Goal: Obtain resource: Download file/media

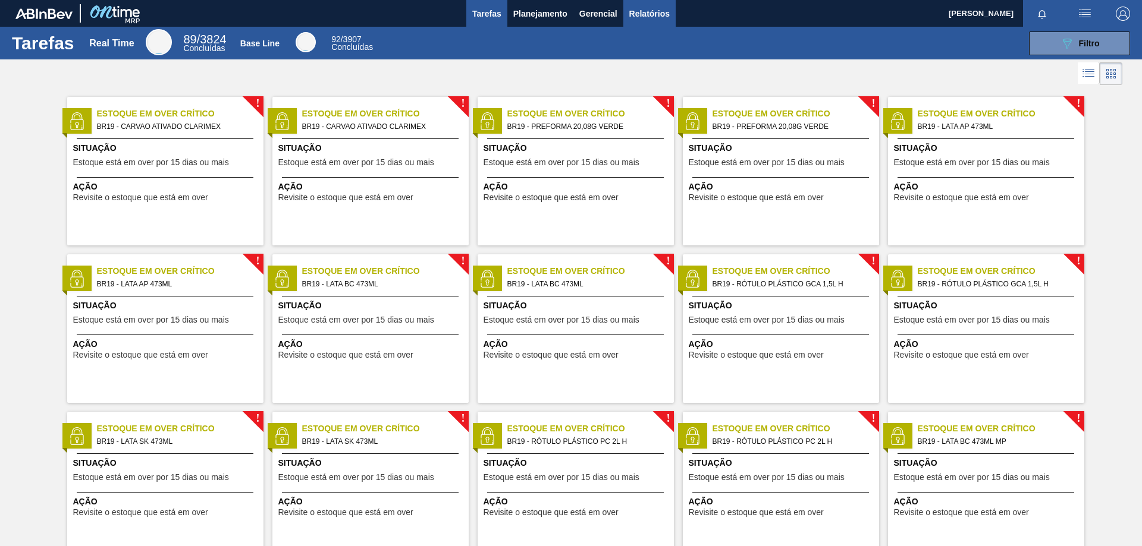
click at [650, 10] on span "Relatórios" at bounding box center [649, 14] width 40 height 14
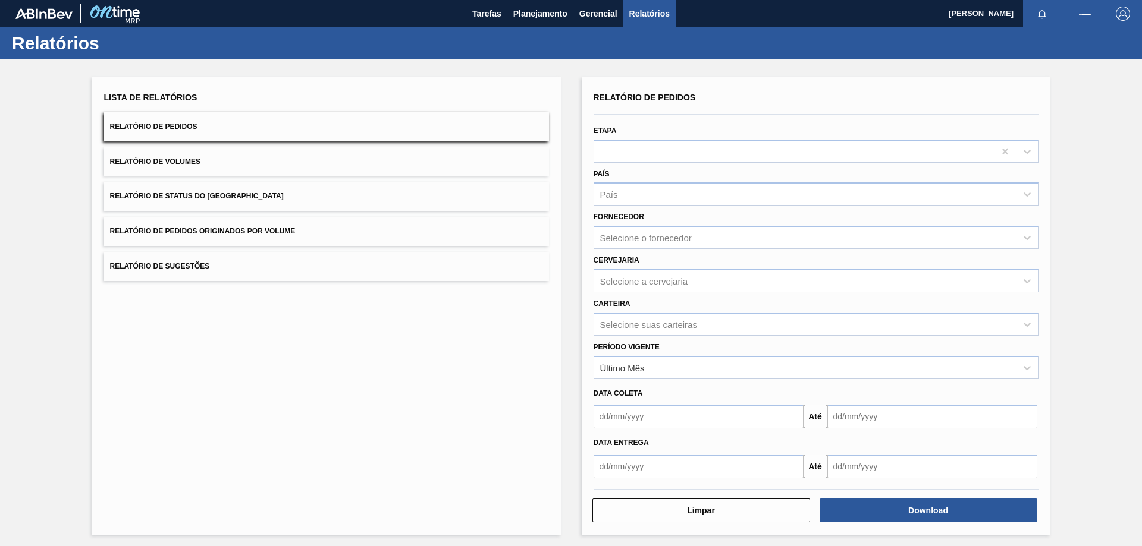
click at [44, 232] on div "Lista de Relatórios Relatório de Pedidos Relatório de Volumes Relatório de Stat…" at bounding box center [571, 304] width 1142 height 491
click at [1107, 108] on div "Lista de Relatórios Relatório de Pedidos Relatório de Volumes Relatório de Stat…" at bounding box center [571, 304] width 1142 height 491
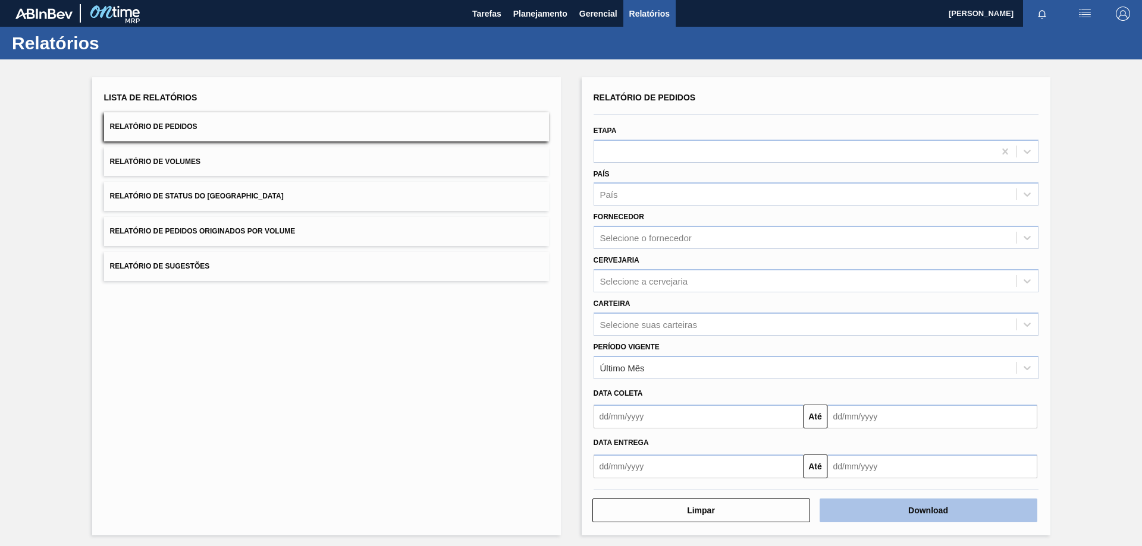
click at [859, 502] on button "Download" at bounding box center [928, 511] width 218 height 24
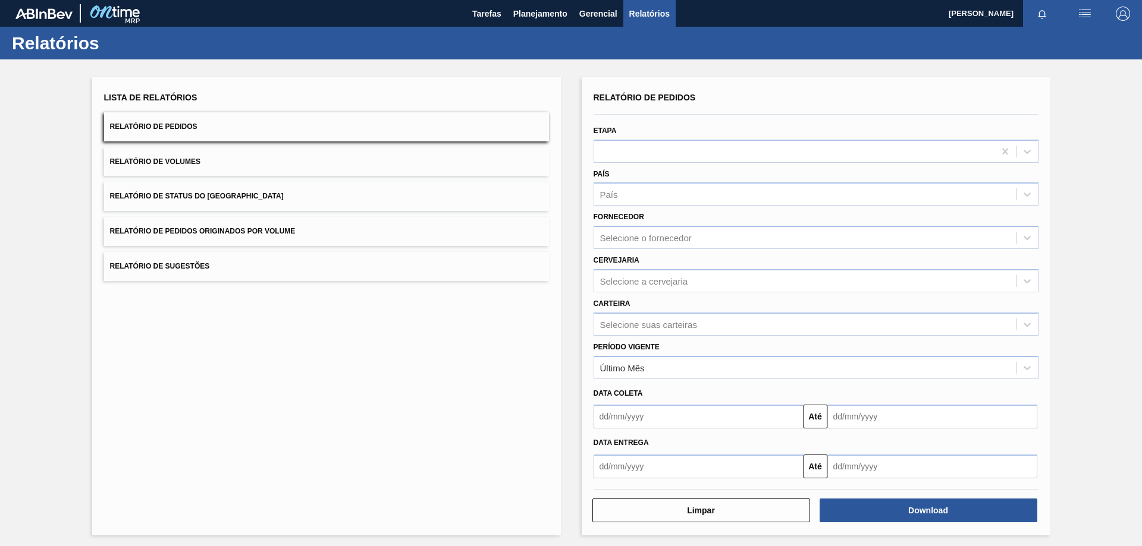
click at [194, 156] on button "Relatório de Volumes" at bounding box center [326, 161] width 445 height 29
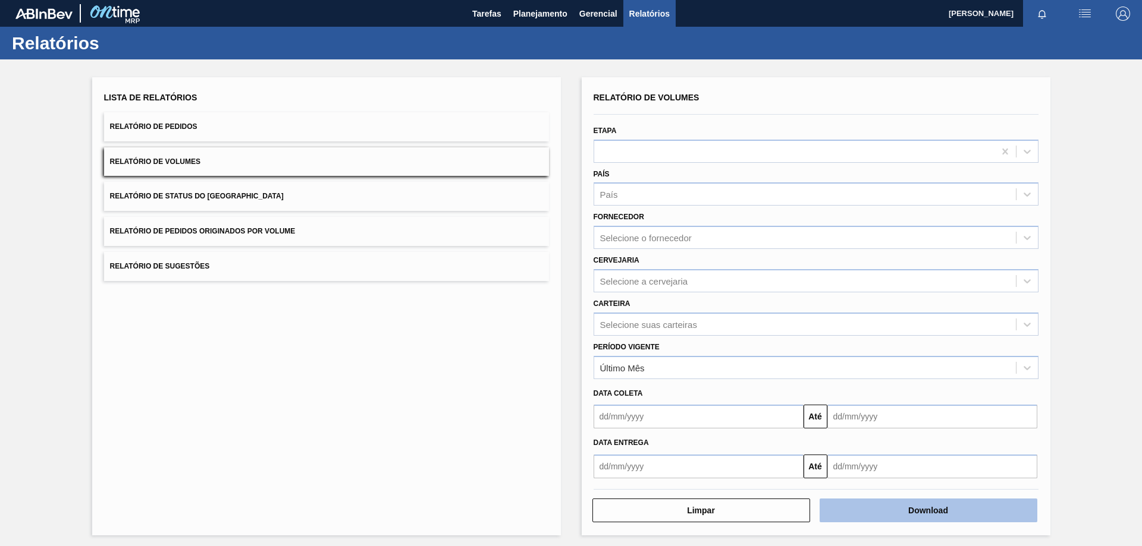
click at [875, 514] on button "Download" at bounding box center [928, 511] width 218 height 24
click at [916, 517] on button "Download" at bounding box center [928, 511] width 218 height 24
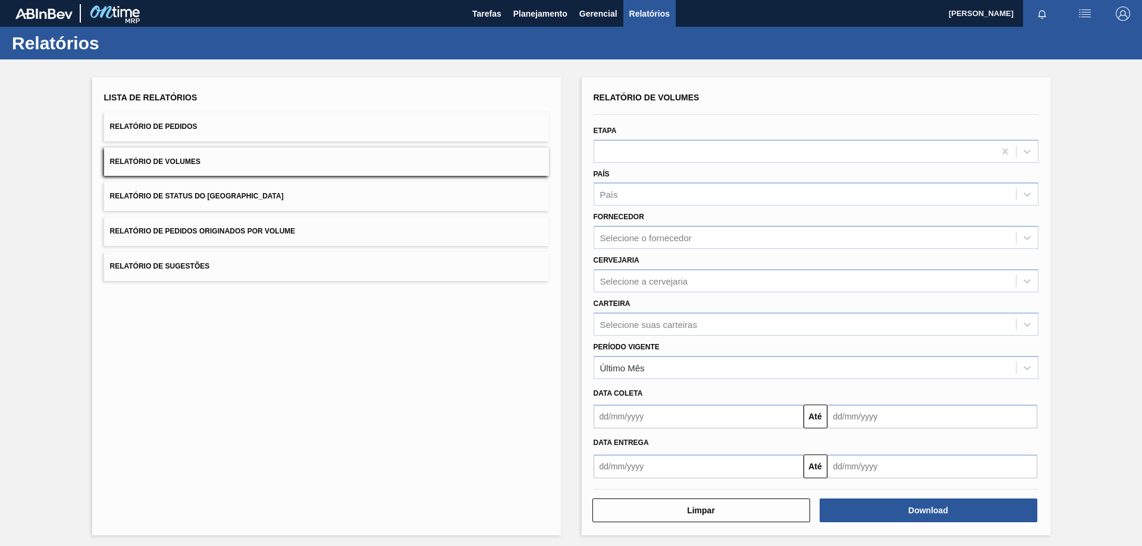
click at [1125, 195] on div "Lista de Relatórios Relatório de Pedidos Relatório de Volumes Relatório de Stat…" at bounding box center [571, 304] width 1142 height 491
click at [36, 293] on div "Lista de Relatórios Relatório de Pedidos Relatório de Volumes Relatório de Stat…" at bounding box center [571, 304] width 1142 height 491
click at [56, 211] on div "Lista de Relatórios Relatório de Pedidos Relatório de Volumes Relatório de Stat…" at bounding box center [571, 304] width 1142 height 491
click at [52, 262] on div "Lista de Relatórios Relatório de Pedidos Relatório de Volumes Relatório de Stat…" at bounding box center [571, 304] width 1142 height 491
